Goal: Information Seeking & Learning: Compare options

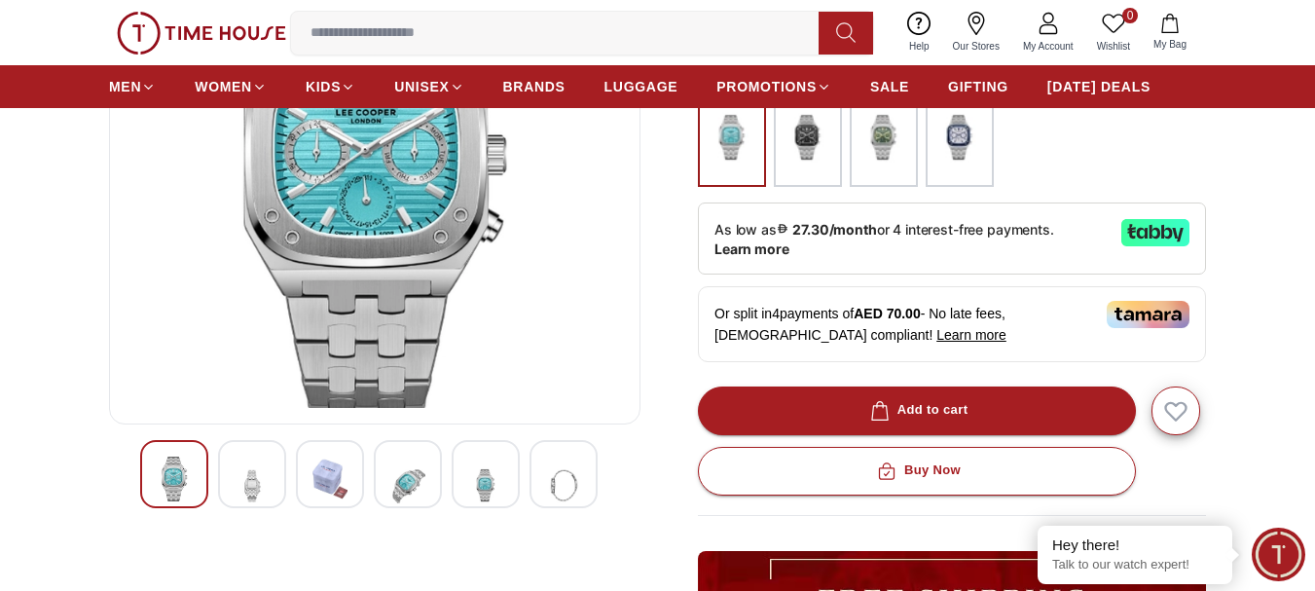
scroll to position [350, 0]
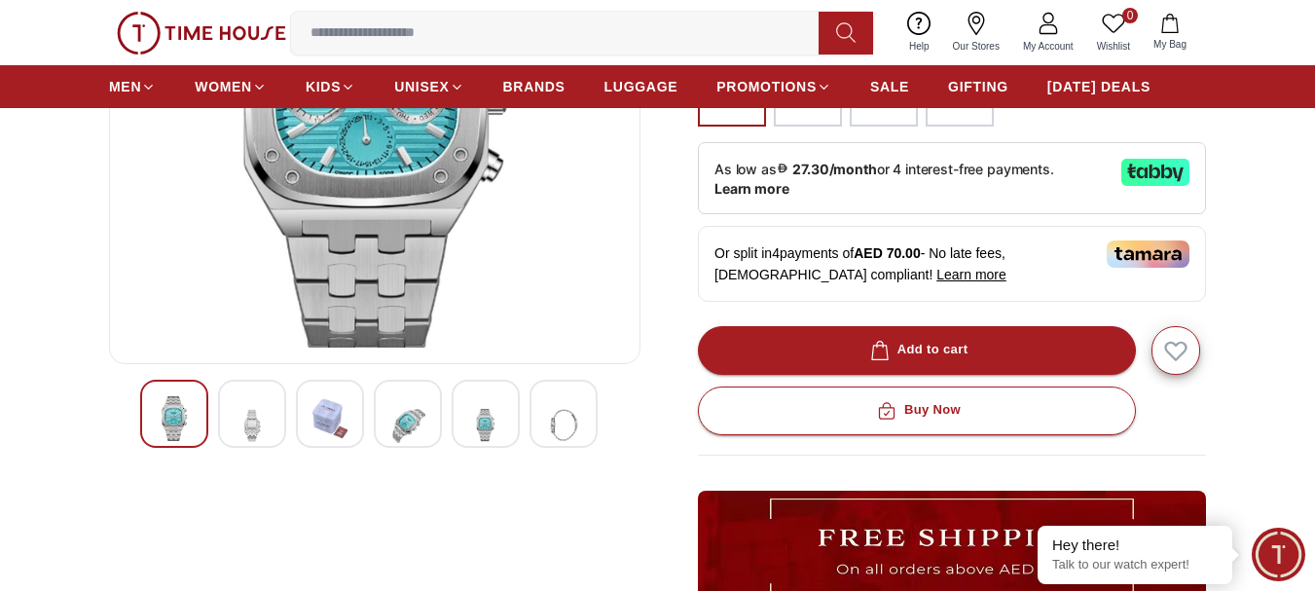
click at [256, 420] on img at bounding box center [252, 424] width 35 height 57
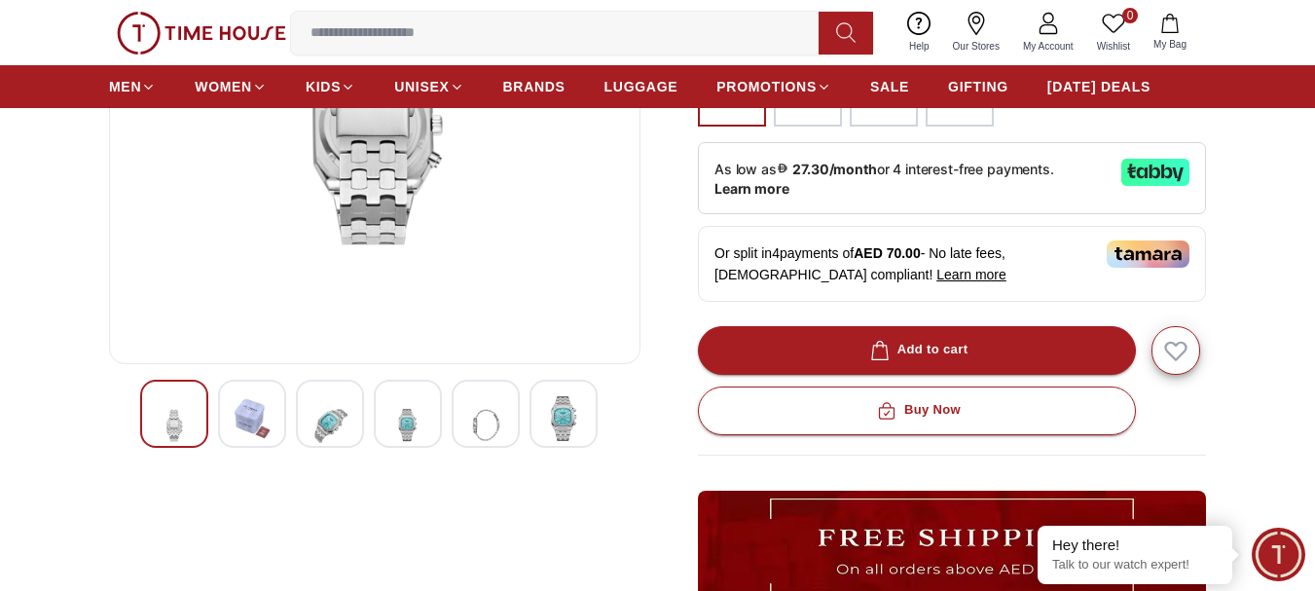
click at [327, 422] on img at bounding box center [329, 424] width 35 height 57
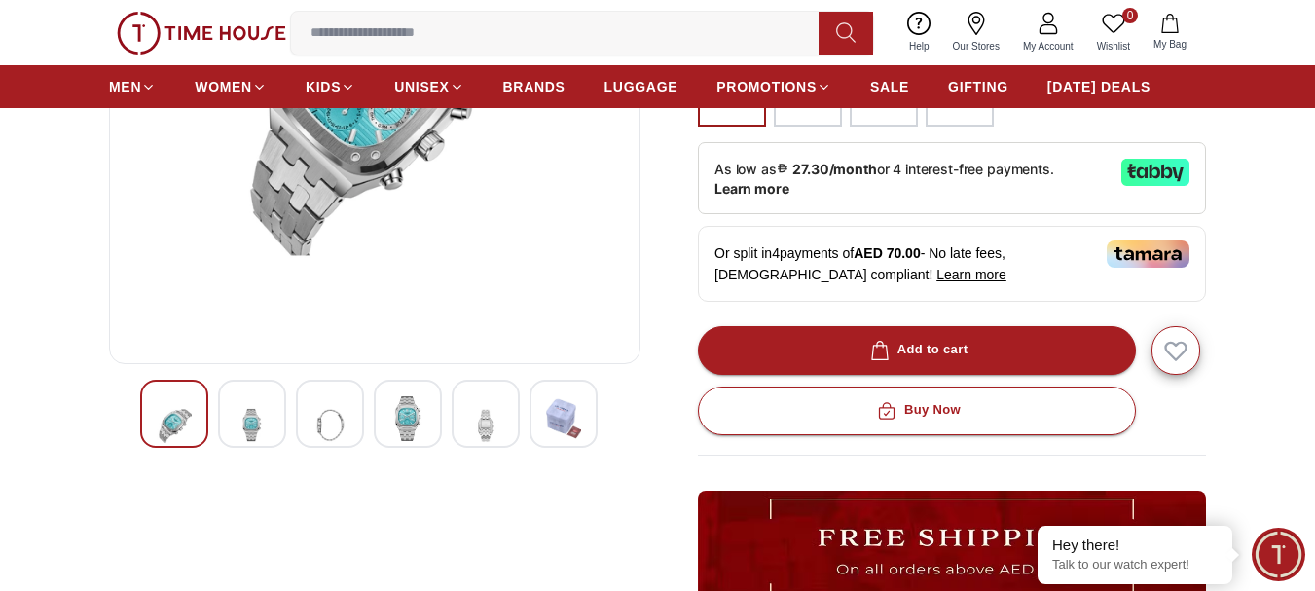
click at [410, 426] on img at bounding box center [407, 418] width 35 height 45
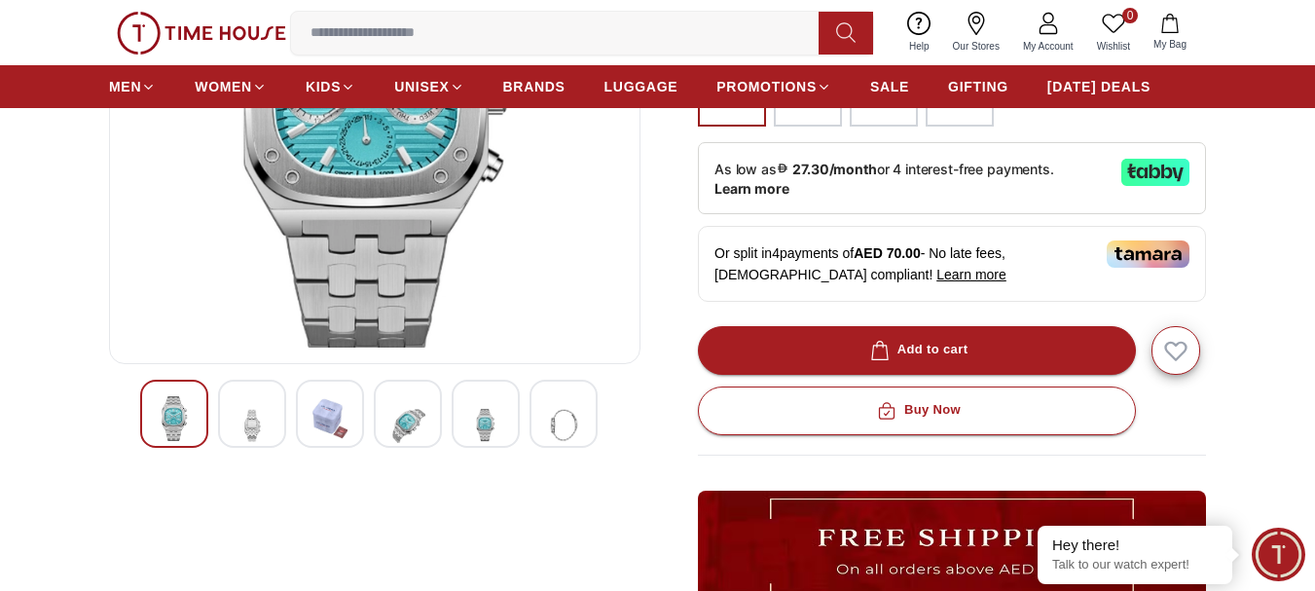
click at [475, 418] on img at bounding box center [485, 424] width 35 height 57
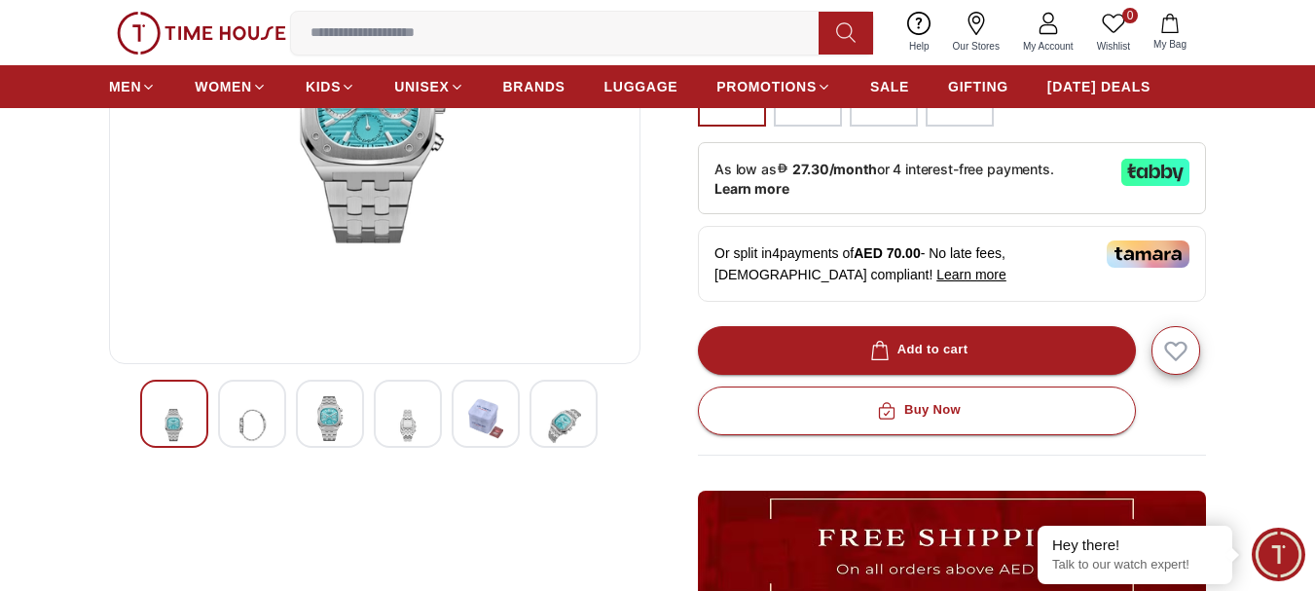
click at [543, 418] on div at bounding box center [563, 414] width 68 height 68
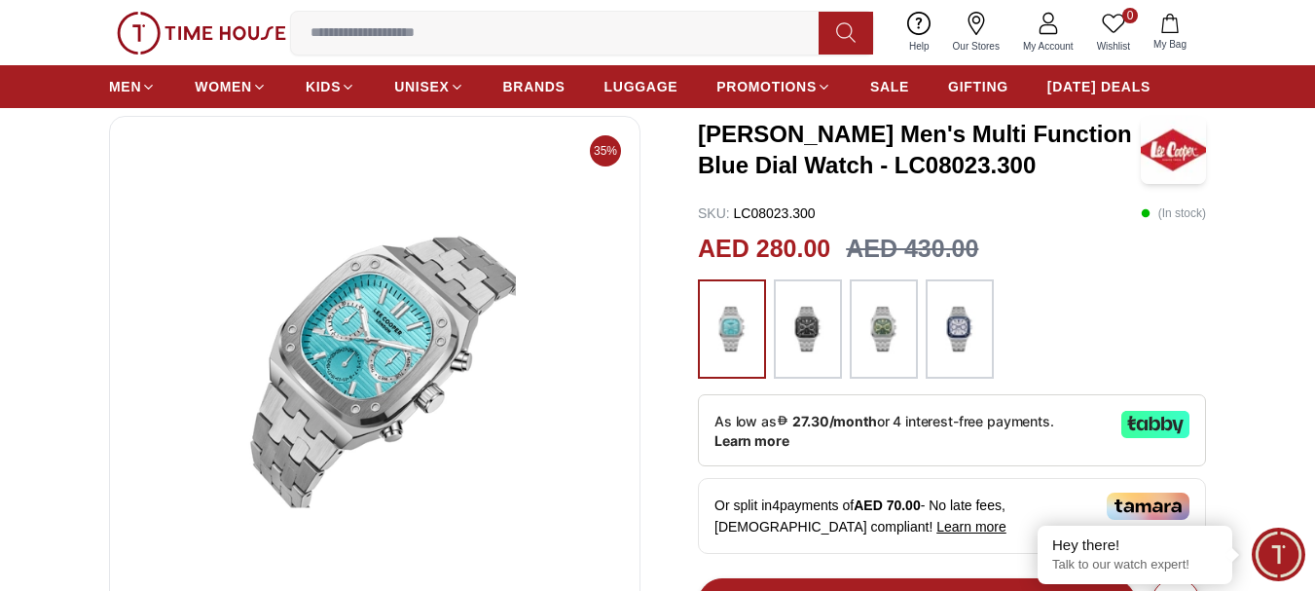
scroll to position [39, 0]
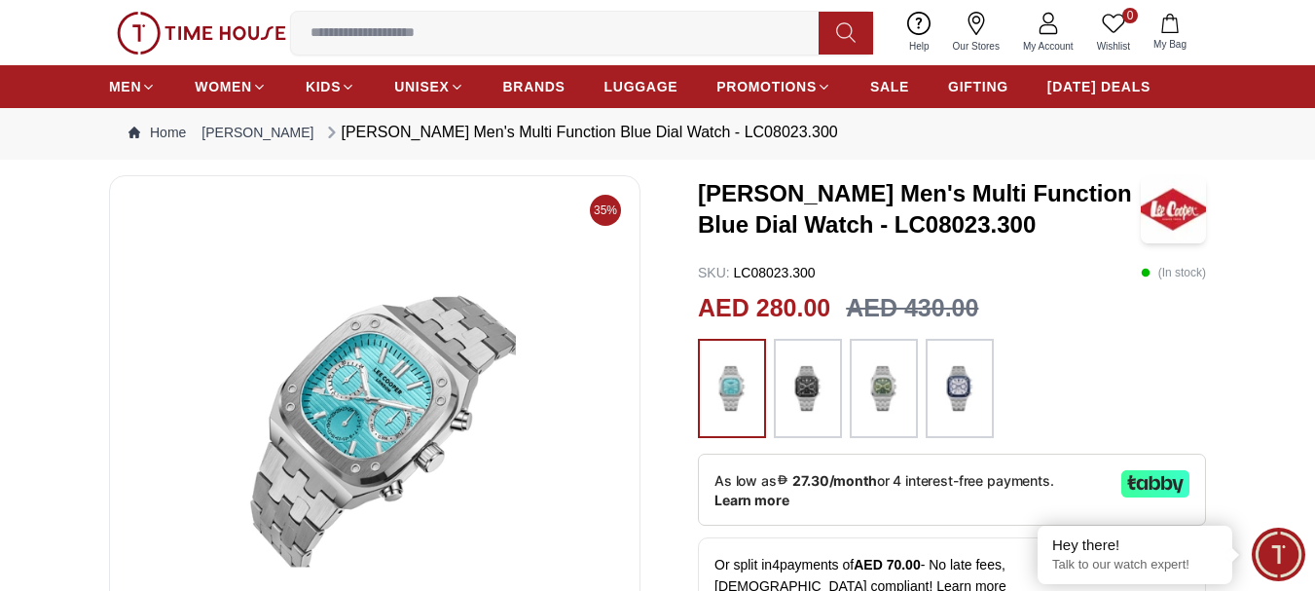
click at [801, 403] on img at bounding box center [808, 388] width 49 height 80
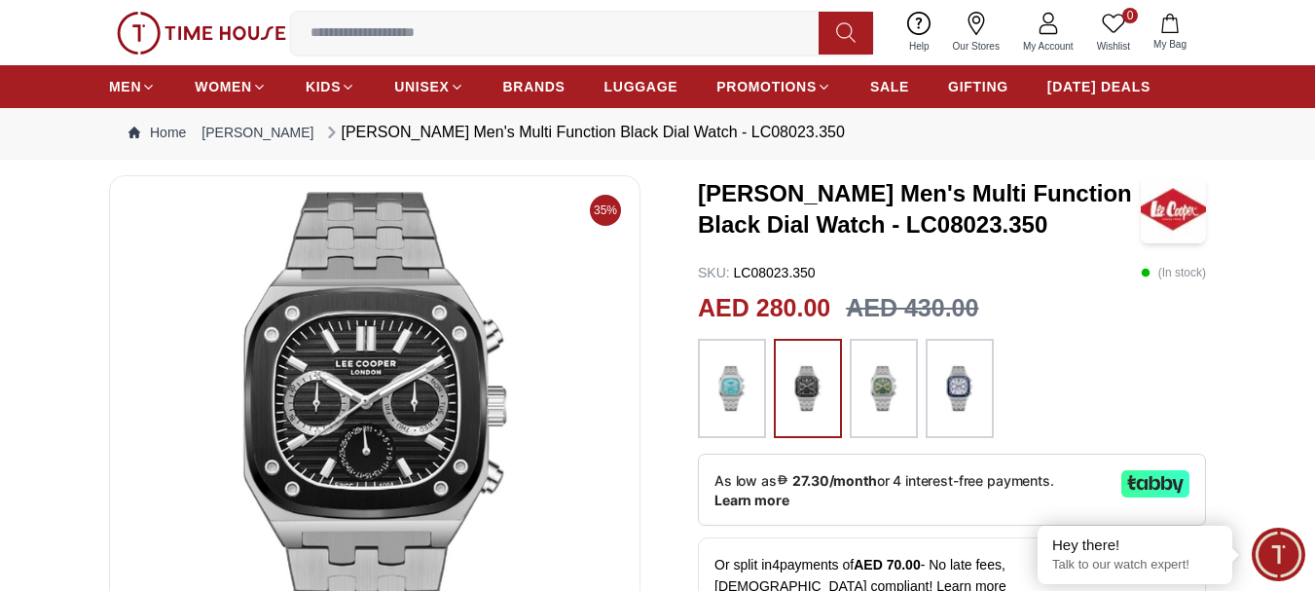
click at [875, 388] on img at bounding box center [883, 388] width 49 height 80
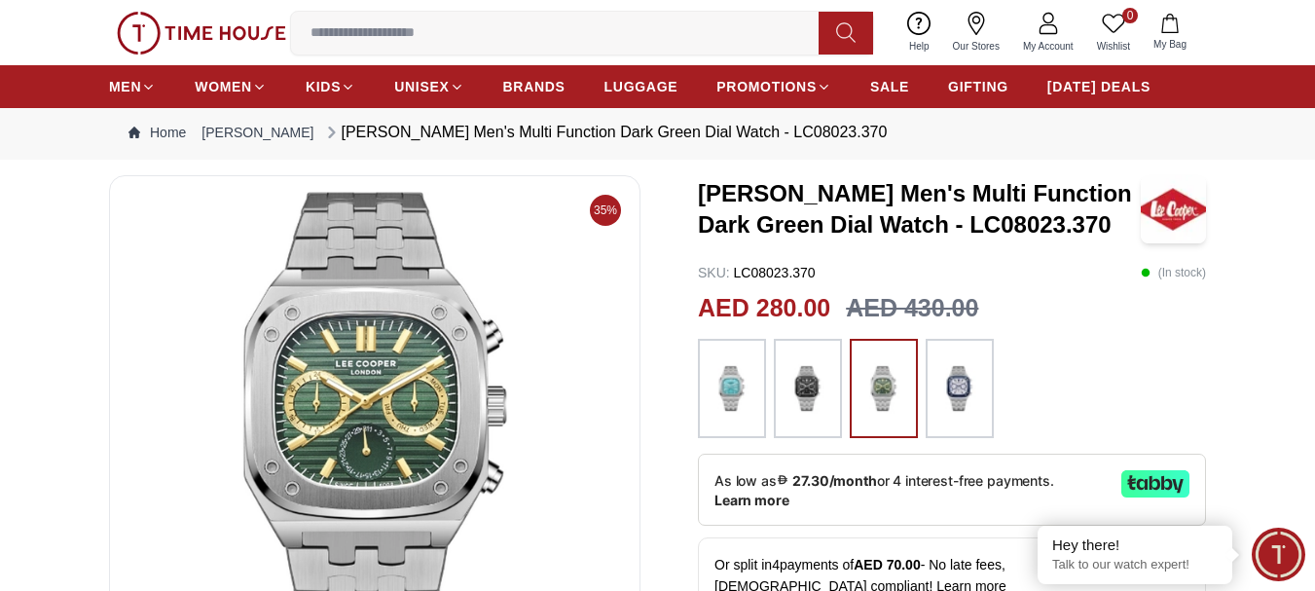
click at [945, 383] on img at bounding box center [959, 388] width 49 height 80
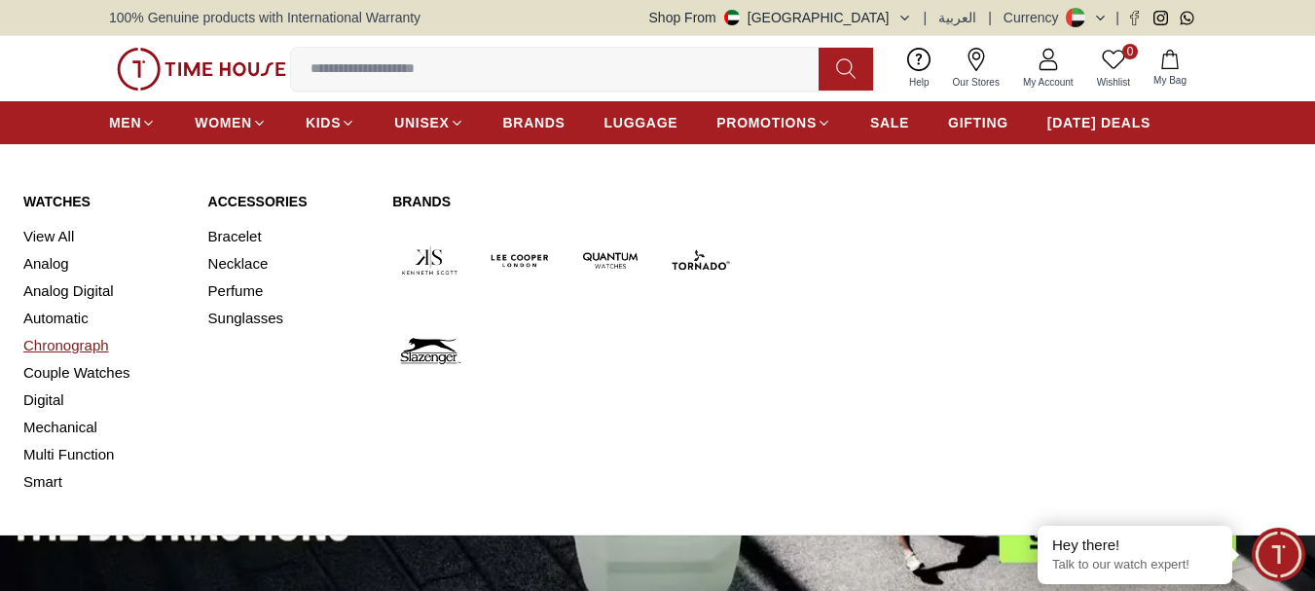
click at [91, 349] on link "Chronograph" at bounding box center [104, 345] width 162 height 27
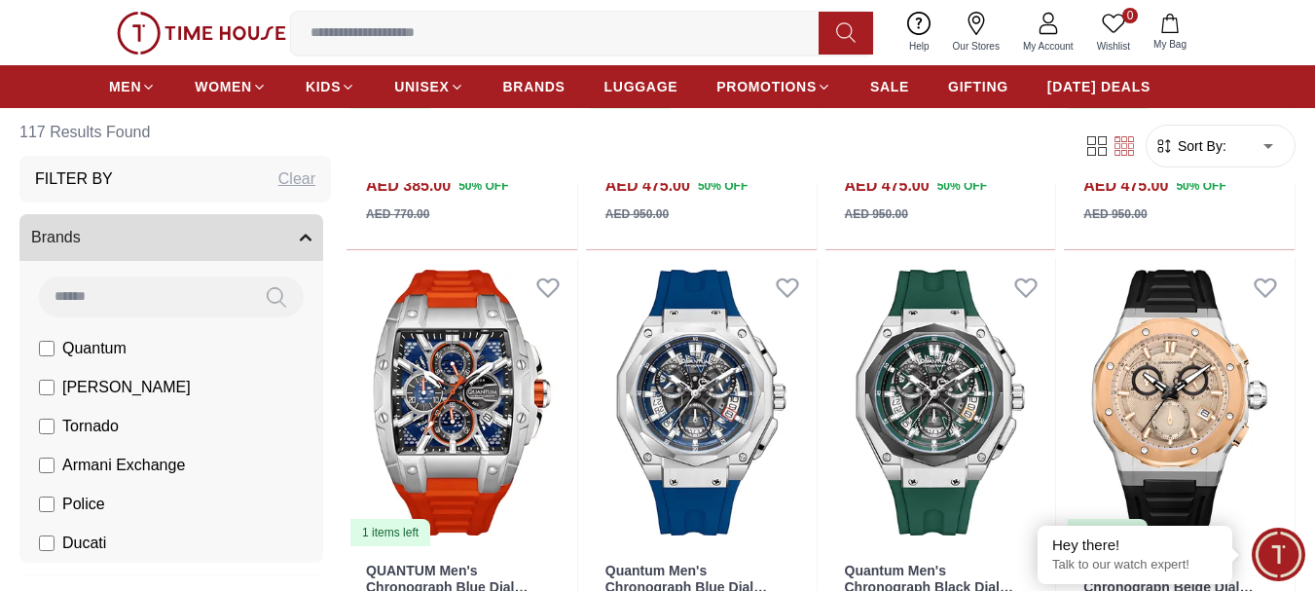
scroll to position [973, 0]
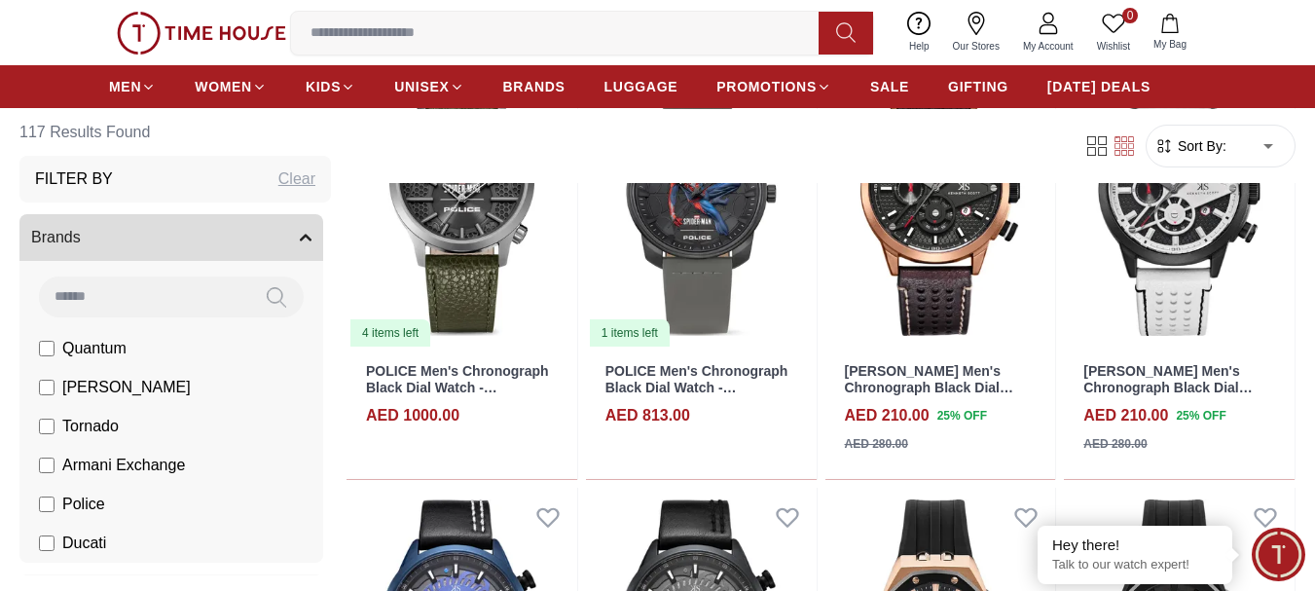
scroll to position [3789, 0]
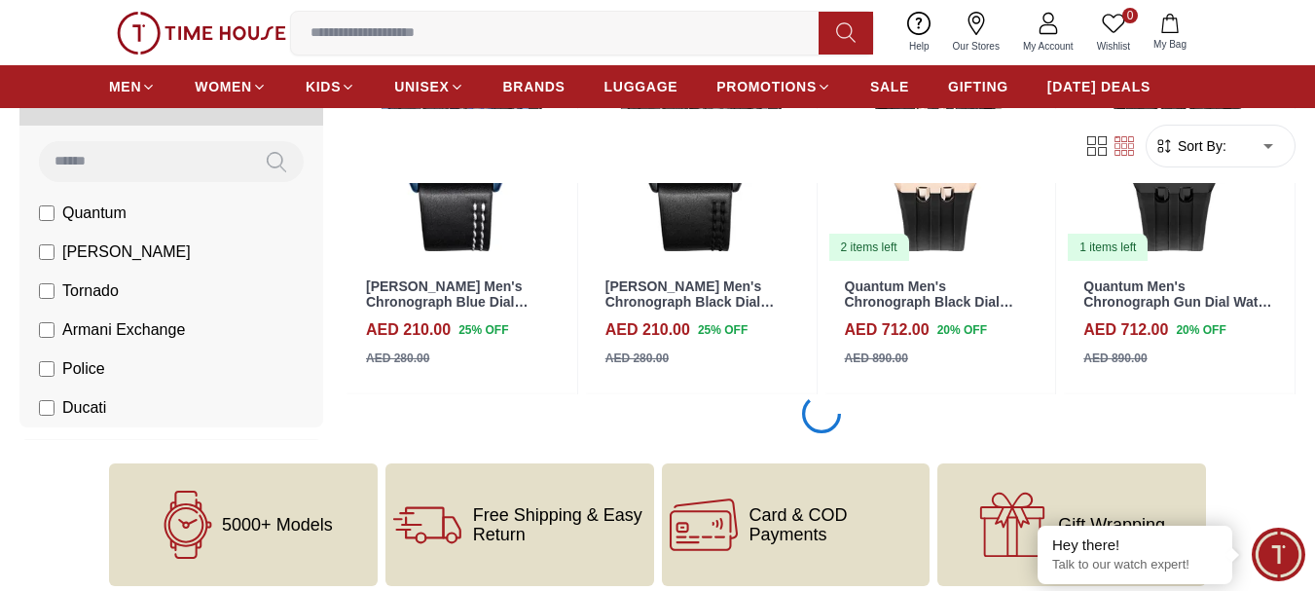
scroll to position [4282, 0]
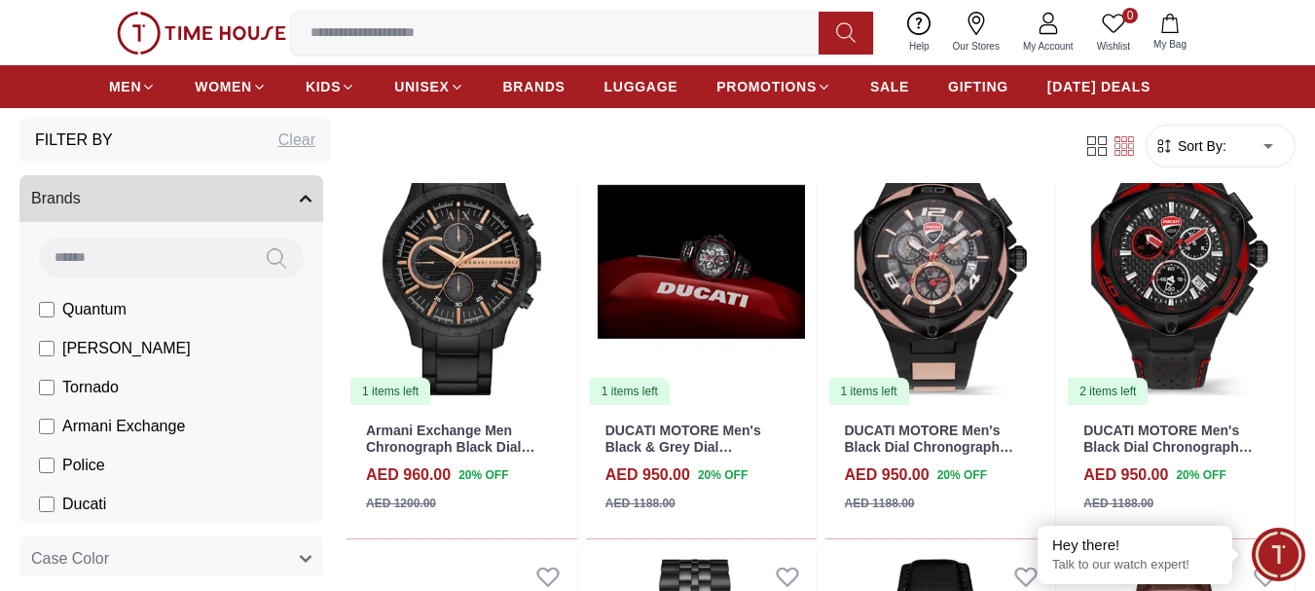
scroll to position [143, 0]
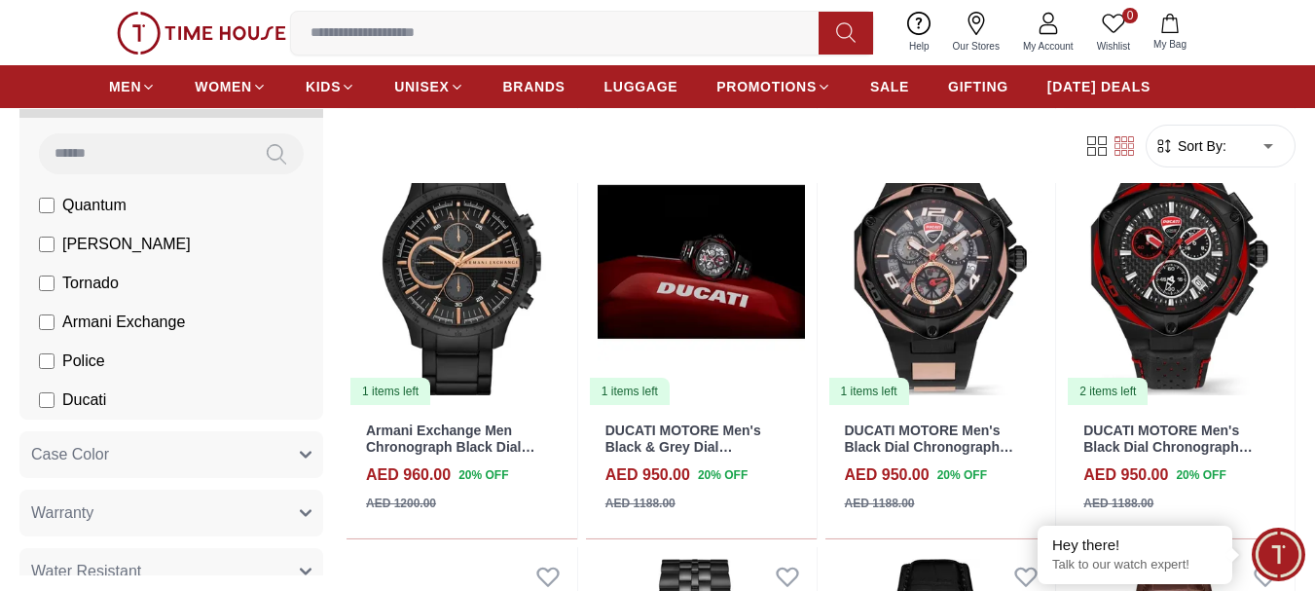
click at [300, 458] on icon "button" at bounding box center [306, 455] width 12 height 12
